Goal: Task Accomplishment & Management: Use online tool/utility

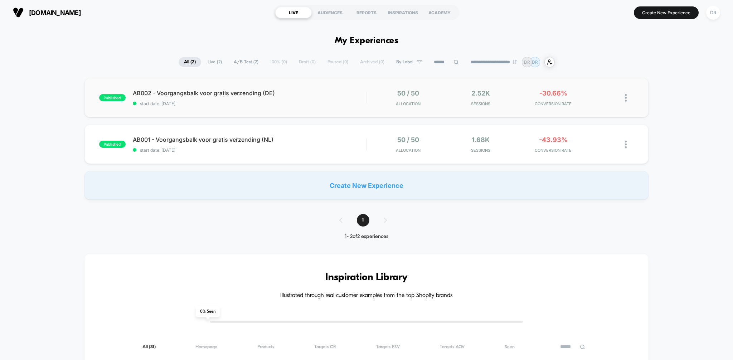
click at [329, 109] on div "published AB002 - Voorgangsbalk voor gratis verzending (DE) start date: [DATE] …" at bounding box center [366, 97] width 564 height 39
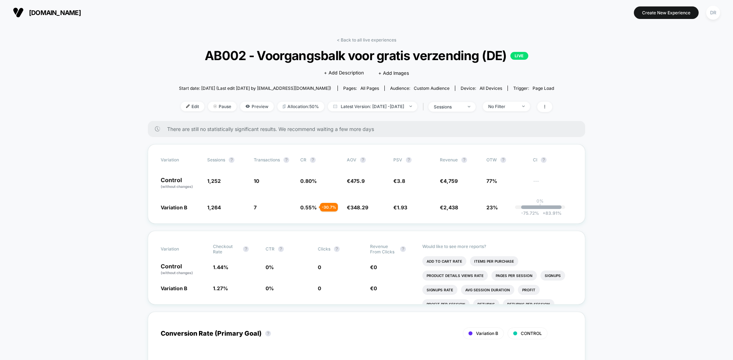
click at [156, 127] on icon at bounding box center [157, 128] width 5 height 5
click at [539, 204] on p "|" at bounding box center [539, 206] width 1 height 5
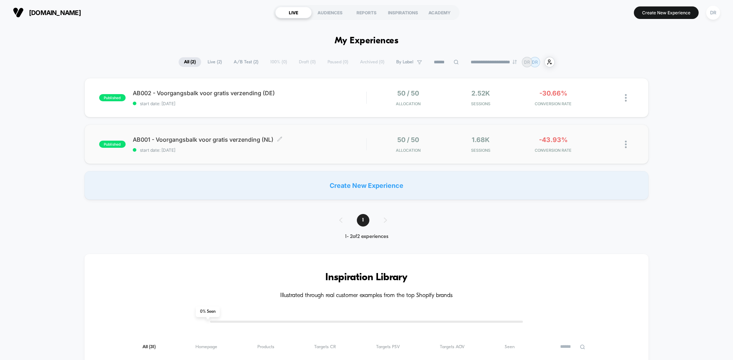
click at [287, 141] on span "AB001 - Voorgangsbalk voor gratis verzending (NL) Click to edit experience deta…" at bounding box center [250, 139] width 234 height 7
click at [508, 94] on div "2.52k Sessions" at bounding box center [480, 97] width 69 height 17
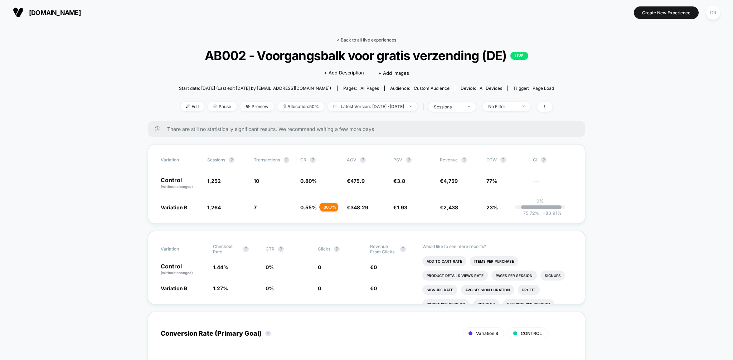
click at [360, 39] on link "< Back to all live experiences" at bounding box center [366, 39] width 59 height 5
